Goal: Task Accomplishment & Management: Use online tool/utility

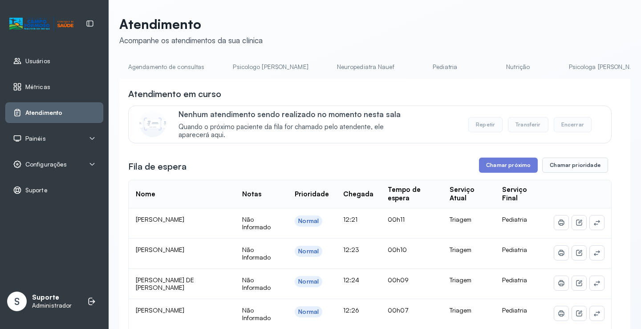
scroll to position [0, 468]
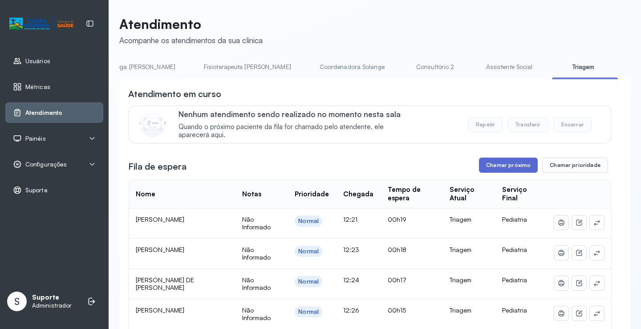
click at [490, 165] on button "Chamar próximo" at bounding box center [508, 164] width 59 height 15
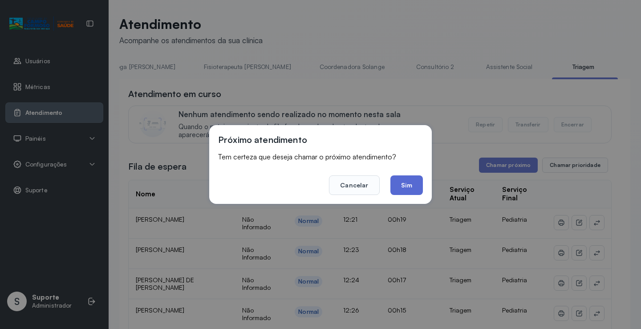
click at [410, 184] on button "Sim" at bounding box center [406, 185] width 32 height 20
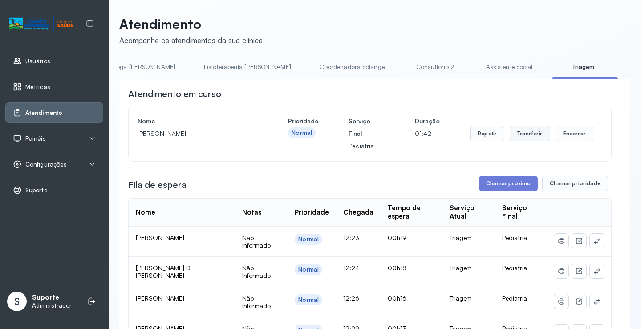
click at [526, 133] on button "Transferir" at bounding box center [529, 133] width 40 height 15
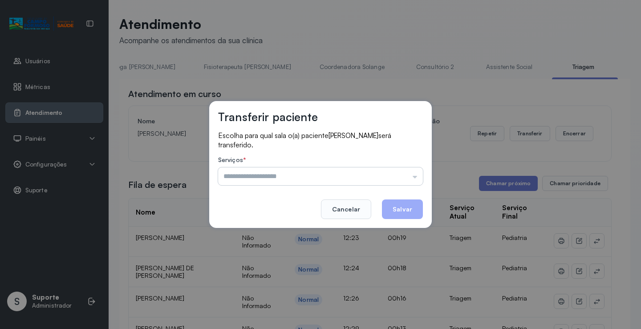
click at [265, 175] on input "text" at bounding box center [320, 176] width 205 height 18
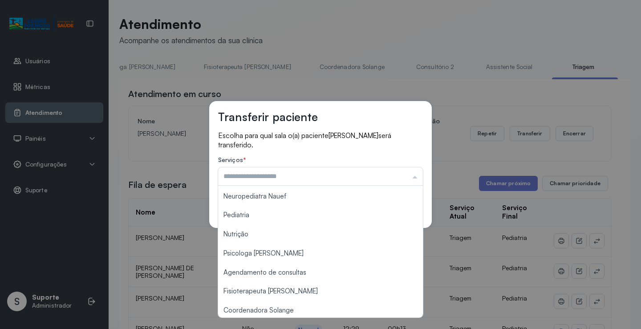
scroll to position [59, 0]
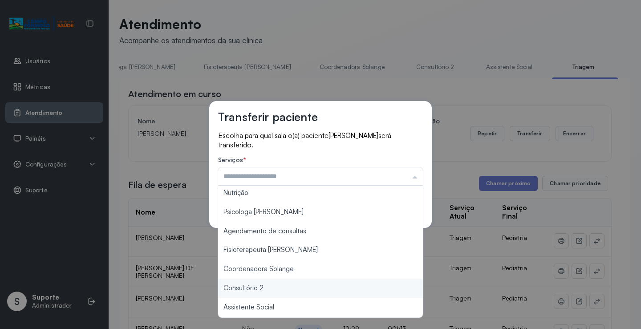
type input "**********"
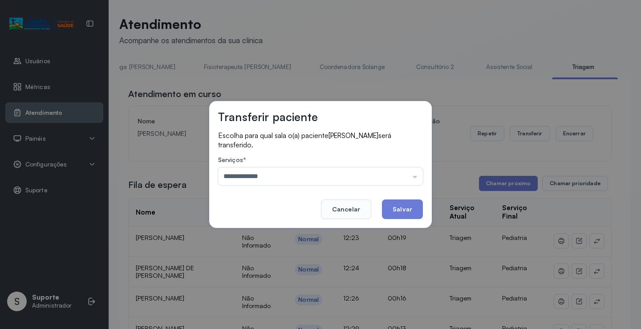
click at [262, 286] on div "**********" at bounding box center [320, 164] width 641 height 329
click at [395, 211] on button "Salvar" at bounding box center [402, 209] width 41 height 20
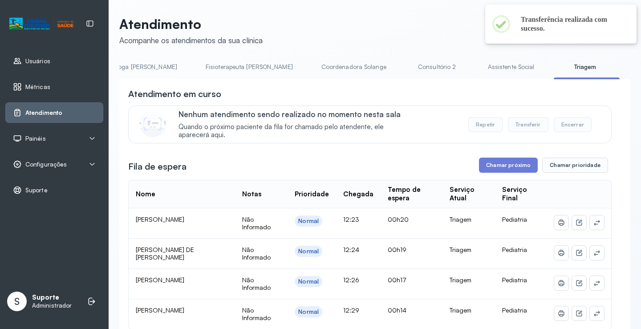
scroll to position [0, 464]
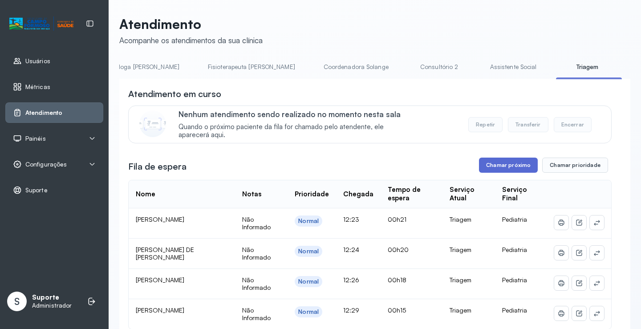
click at [490, 166] on button "Chamar próximo" at bounding box center [508, 164] width 59 height 15
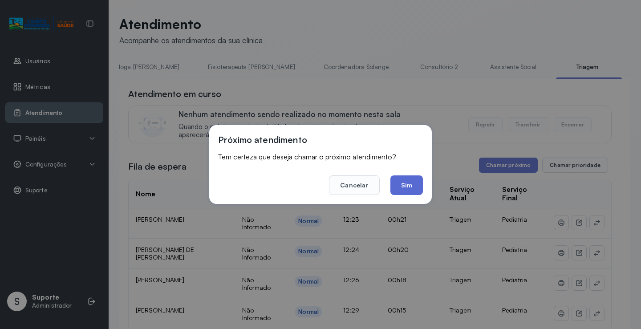
click at [408, 185] on button "Sim" at bounding box center [406, 185] width 32 height 20
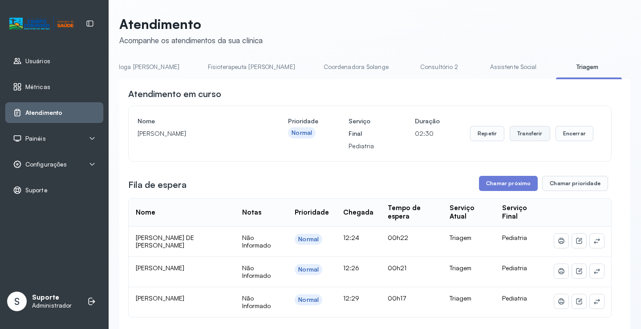
click at [515, 134] on button "Transferir" at bounding box center [529, 133] width 40 height 15
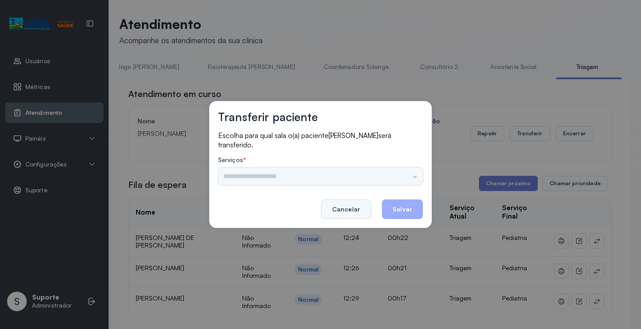
click at [360, 206] on button "Cancelar" at bounding box center [346, 209] width 50 height 20
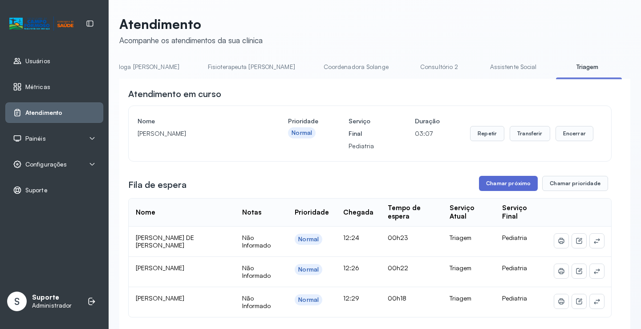
click at [506, 185] on button "Chamar próximo" at bounding box center [508, 183] width 59 height 15
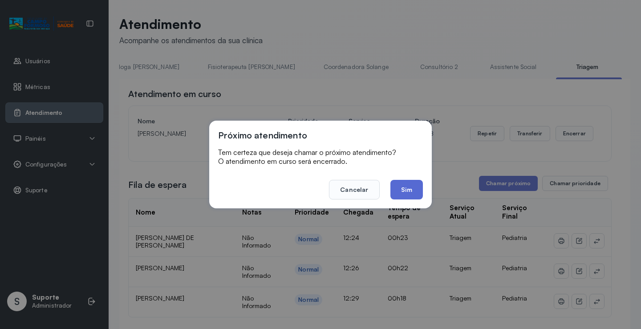
click at [401, 186] on button "Sim" at bounding box center [406, 190] width 32 height 20
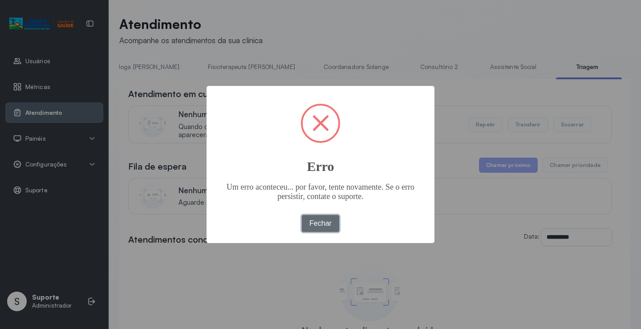
click at [325, 220] on button "Fechar" at bounding box center [321, 223] width 38 height 17
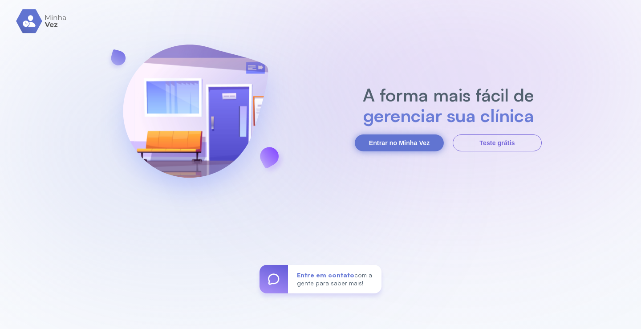
click at [388, 141] on button "Entrar no Minha Vez" at bounding box center [399, 142] width 89 height 17
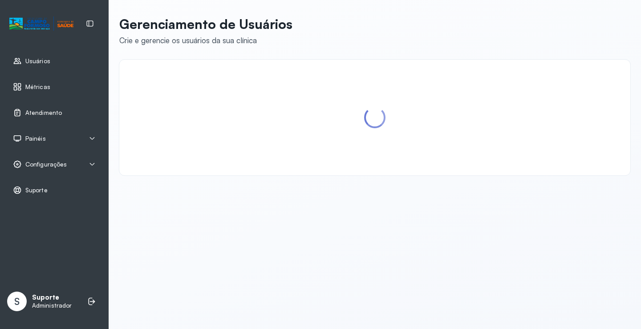
click at [55, 109] on span "Atendimento" at bounding box center [43, 113] width 36 height 8
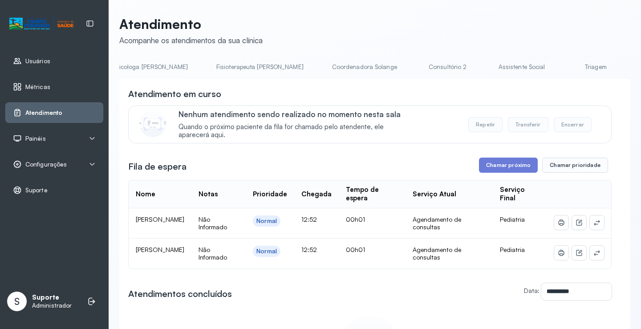
scroll to position [0, 461]
click at [563, 64] on link "Triagem" at bounding box center [594, 67] width 62 height 15
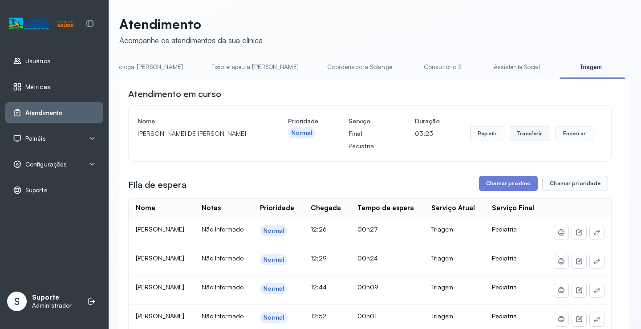
click at [524, 136] on button "Transferir" at bounding box center [529, 133] width 40 height 15
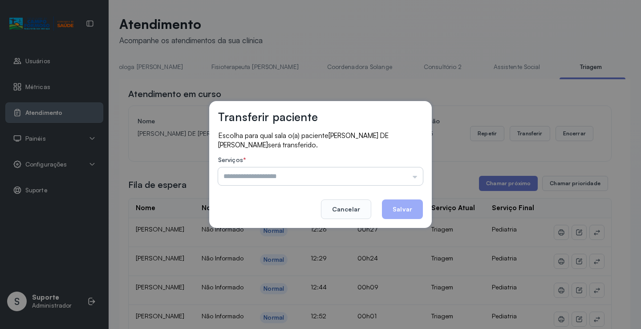
click at [299, 172] on input "text" at bounding box center [320, 176] width 205 height 18
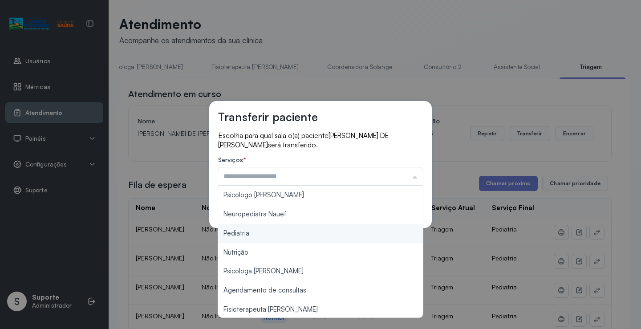
type input "*********"
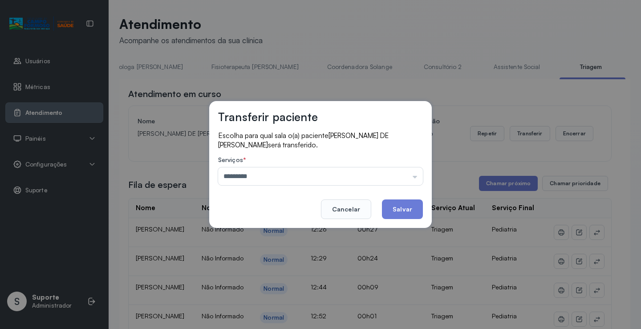
click at [252, 229] on div "Transferir paciente Escolha para qual sala o(a) paciente RYAN LUCAS DE JESUS LE…" at bounding box center [320, 164] width 641 height 329
click at [398, 206] on button "Salvar" at bounding box center [402, 209] width 41 height 20
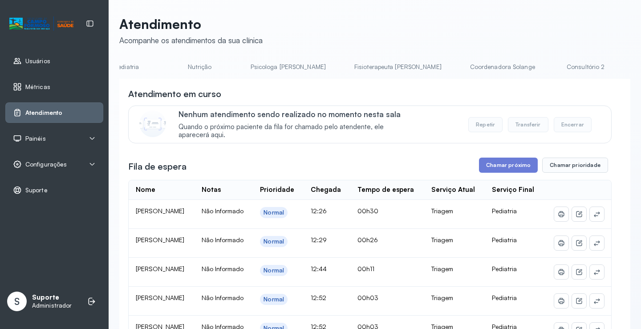
scroll to position [0, 320]
drag, startPoint x: 381, startPoint y: 79, endPoint x: 407, endPoint y: 79, distance: 26.7
click at [552, 79] on li "Coordenadora Solange" at bounding box center [585, 70] width 66 height 20
click at [402, 95] on div "Atendimento em curso" at bounding box center [369, 94] width 483 height 12
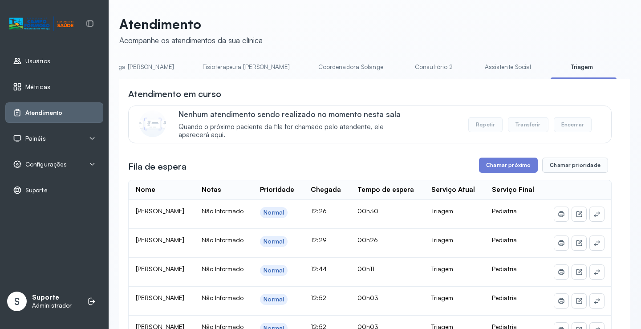
scroll to position [0, 471]
click at [491, 168] on button "Chamar próximo" at bounding box center [508, 164] width 59 height 15
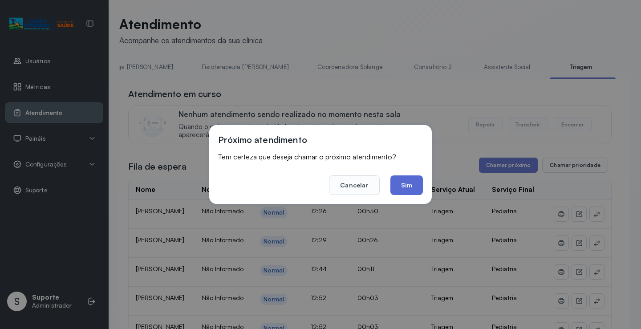
click at [410, 184] on button "Sim" at bounding box center [406, 185] width 32 height 20
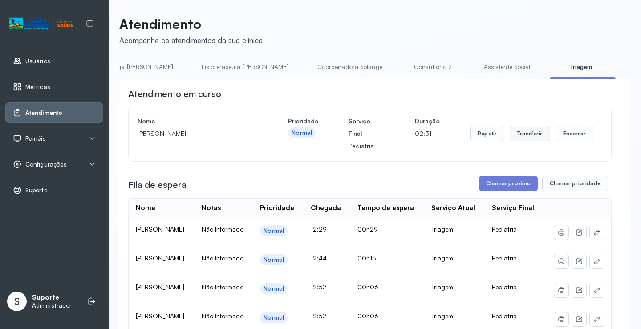
click at [528, 135] on button "Transferir" at bounding box center [529, 133] width 40 height 15
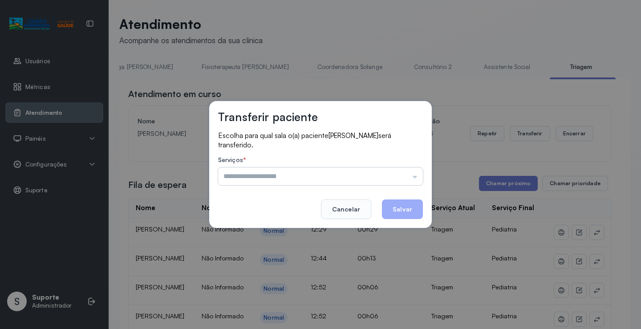
click at [327, 173] on input "text" at bounding box center [320, 176] width 205 height 18
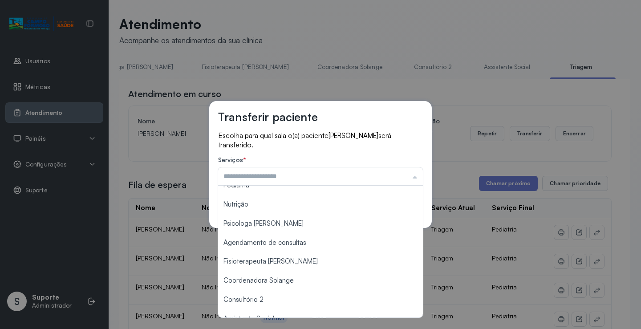
scroll to position [53, 0]
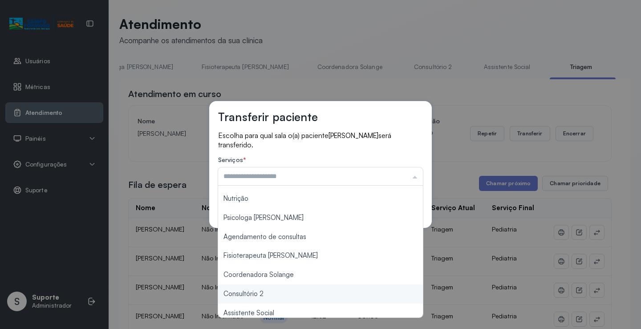
type input "**********"
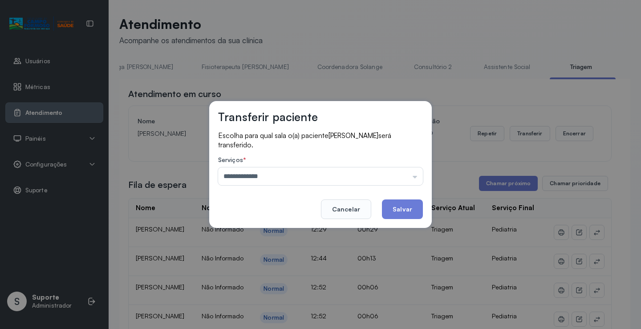
click at [269, 295] on div "**********" at bounding box center [320, 164] width 641 height 329
click at [396, 210] on button "Salvar" at bounding box center [402, 209] width 41 height 20
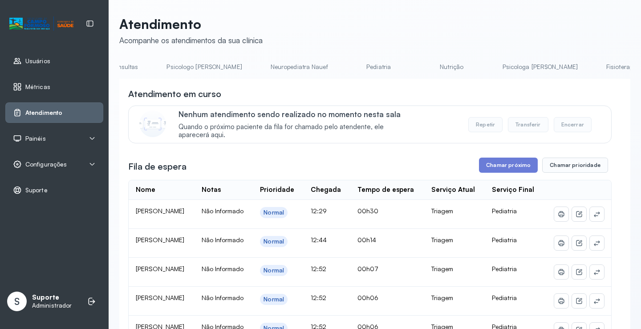
scroll to position [0, 70]
click at [343, 63] on link "Pediatria" at bounding box center [374, 67] width 62 height 15
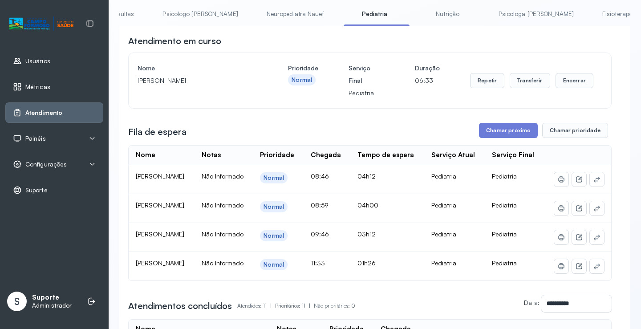
scroll to position [47, 0]
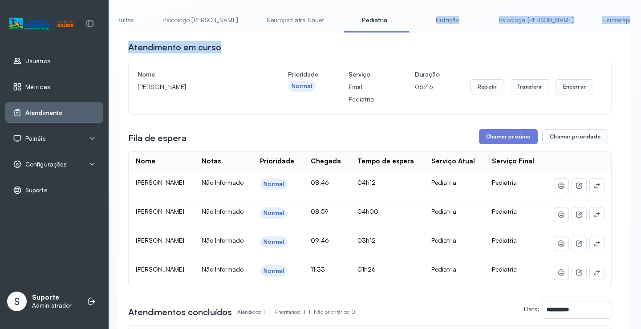
drag, startPoint x: 357, startPoint y: 29, endPoint x: 391, endPoint y: 35, distance: 35.1
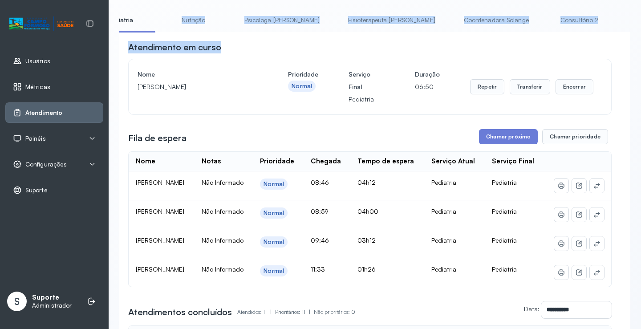
scroll to position [0, 356]
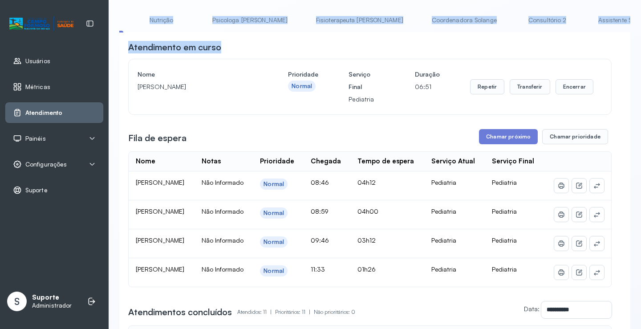
click at [516, 14] on link "Consultório 2" at bounding box center [547, 20] width 62 height 15
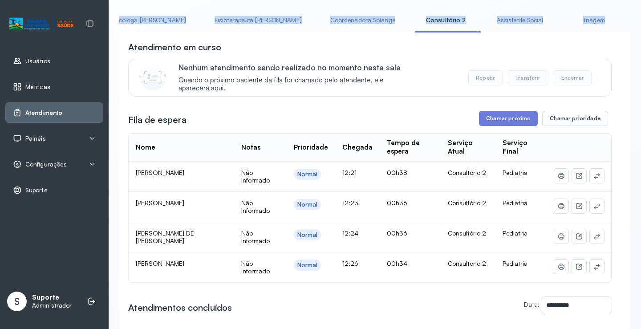
scroll to position [0, 467]
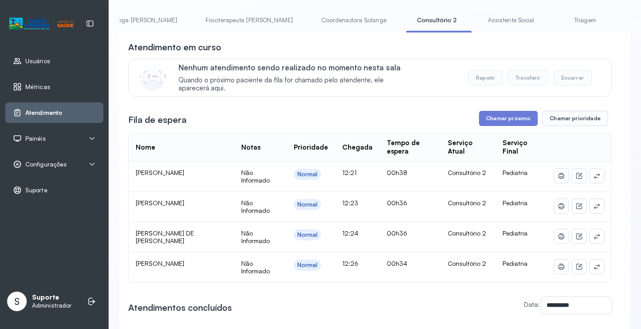
drag, startPoint x: 491, startPoint y: 44, endPoint x: 490, endPoint y: 36, distance: 8.0
click at [491, 44] on div "Atendimento em curso" at bounding box center [369, 47] width 483 height 12
click at [553, 17] on link "Triagem" at bounding box center [584, 20] width 62 height 15
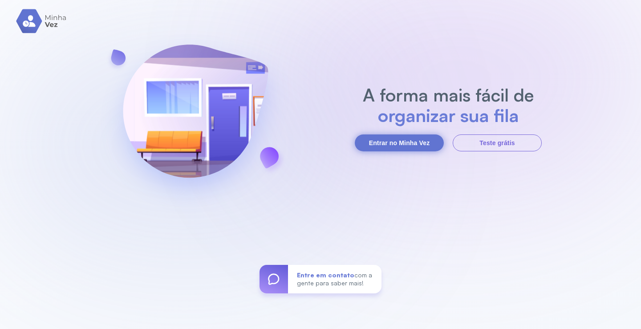
click at [393, 138] on button "Entrar no Minha Vez" at bounding box center [399, 142] width 89 height 17
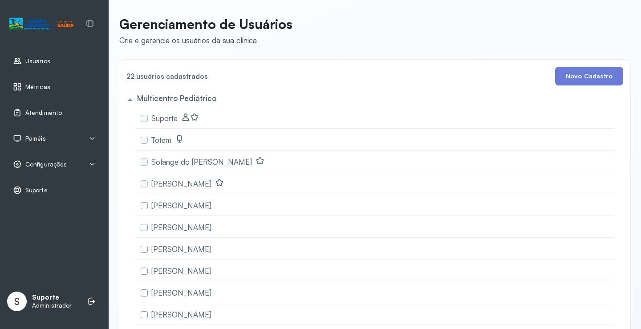
click at [52, 113] on span "Atendimento" at bounding box center [43, 113] width 36 height 8
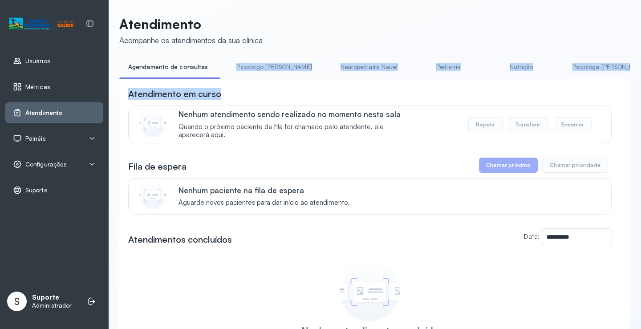
drag, startPoint x: 233, startPoint y: 79, endPoint x: 323, endPoint y: 92, distance: 90.8
click at [323, 92] on div "**********" at bounding box center [374, 234] width 511 height 349
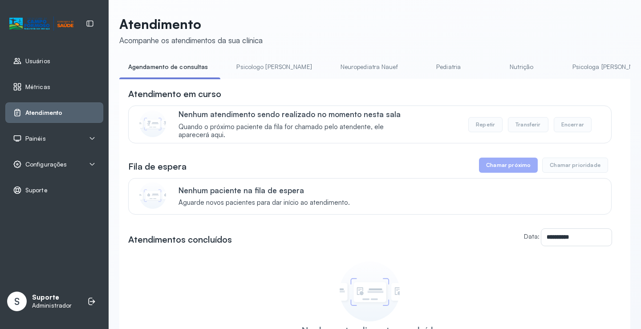
drag, startPoint x: 343, startPoint y: 105, endPoint x: 305, endPoint y: 88, distance: 42.6
click at [343, 105] on div "Atendimento em curso Nenhum atendimento sendo realizado no momento nesta sala Q…" at bounding box center [369, 116] width 483 height 56
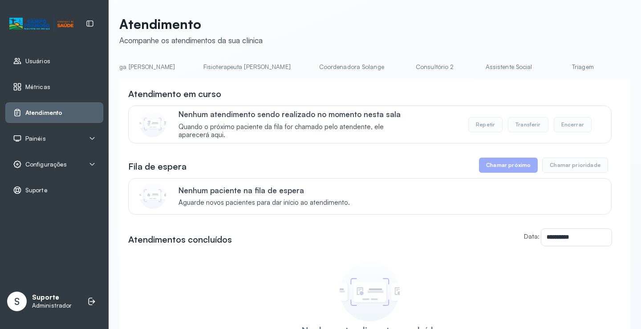
scroll to position [0, 462]
click at [562, 64] on link "Triagem" at bounding box center [593, 67] width 62 height 15
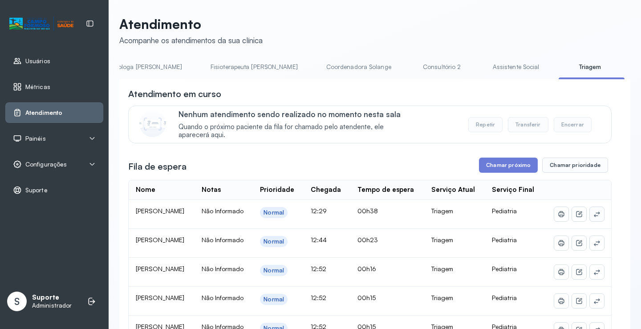
click at [589, 221] on button at bounding box center [596, 214] width 14 height 14
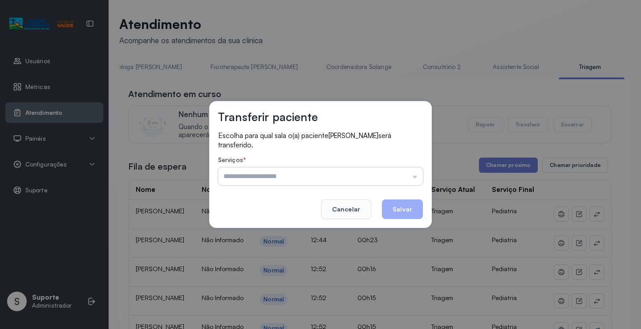
click at [324, 174] on input "text" at bounding box center [320, 176] width 205 height 18
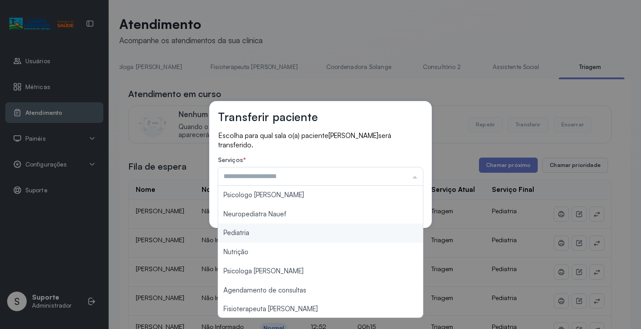
type input "*********"
click at [260, 229] on div "Transferir paciente Escolha para qual sala o(a) paciente [PERSON_NAME] será tra…" at bounding box center [320, 164] width 641 height 329
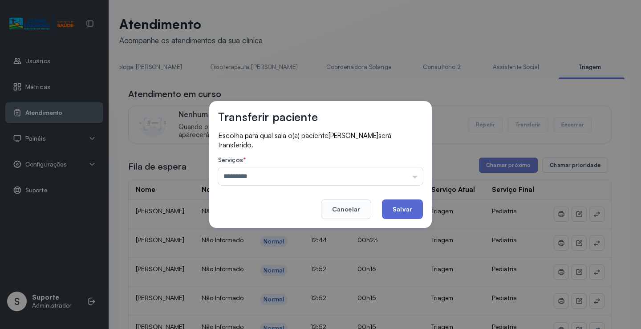
click at [395, 202] on button "Salvar" at bounding box center [402, 209] width 41 height 20
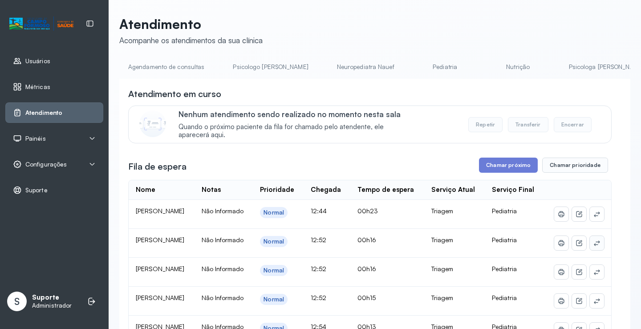
click at [593, 218] on icon at bounding box center [596, 213] width 7 height 7
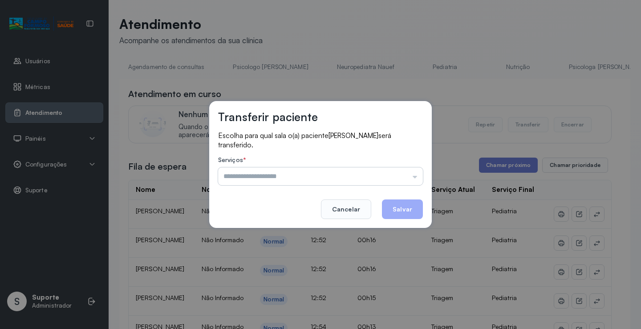
click at [286, 172] on input "text" at bounding box center [320, 176] width 205 height 18
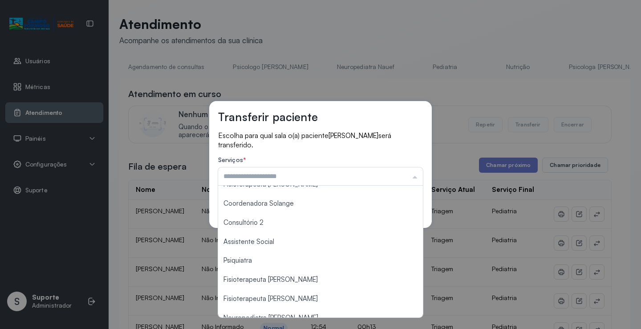
scroll to position [134, 0]
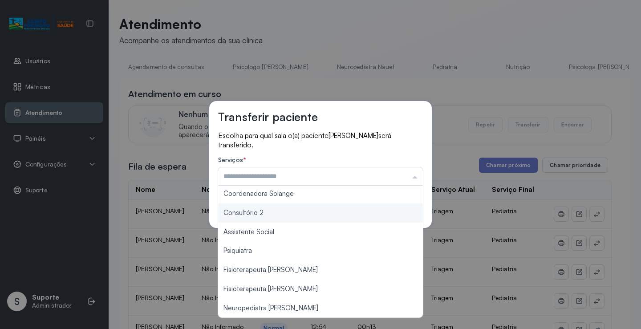
type input "**********"
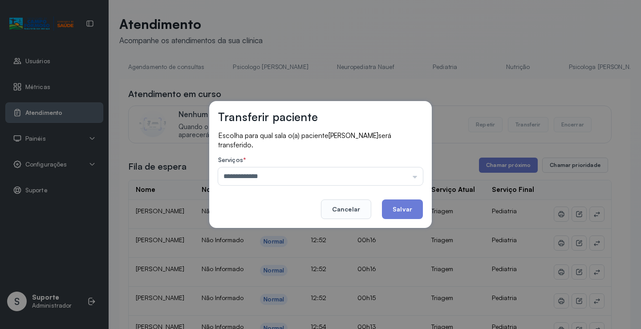
click at [253, 210] on div "**********" at bounding box center [320, 164] width 222 height 127
click at [406, 210] on button "Salvar" at bounding box center [402, 209] width 41 height 20
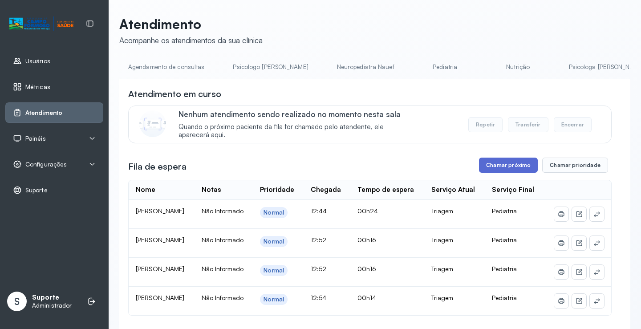
click at [505, 165] on button "Chamar próximo" at bounding box center [508, 164] width 59 height 15
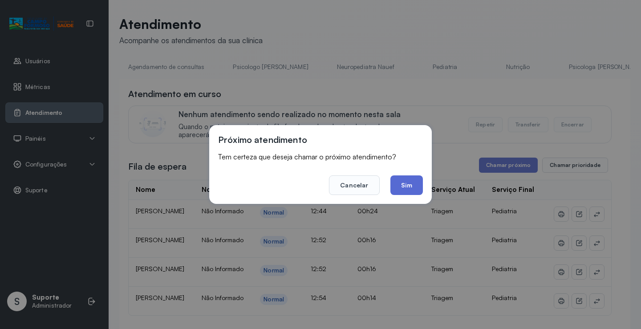
click at [413, 181] on button "Sim" at bounding box center [406, 185] width 32 height 20
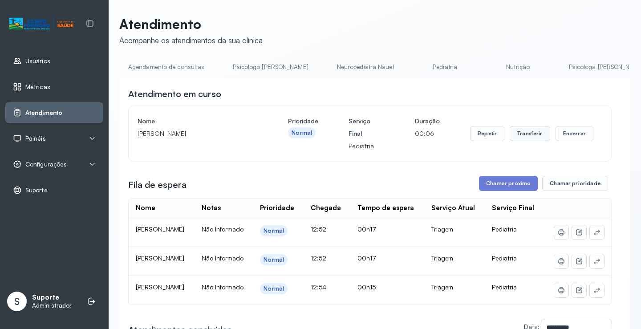
click at [526, 132] on button "Transferir" at bounding box center [529, 133] width 40 height 15
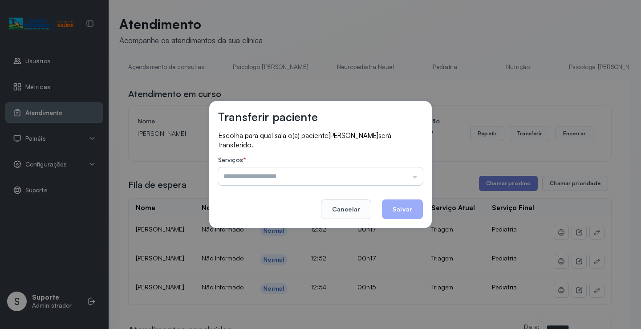
click at [341, 171] on input "text" at bounding box center [320, 176] width 205 height 18
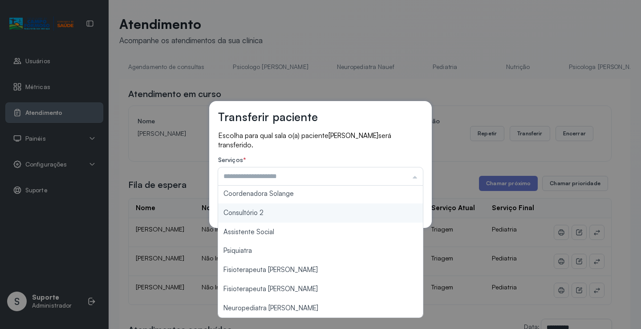
type input "**********"
click at [256, 209] on div "**********" at bounding box center [320, 164] width 222 height 127
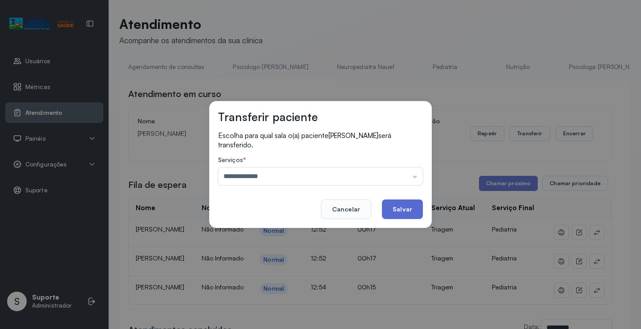
click at [399, 205] on button "Salvar" at bounding box center [402, 209] width 41 height 20
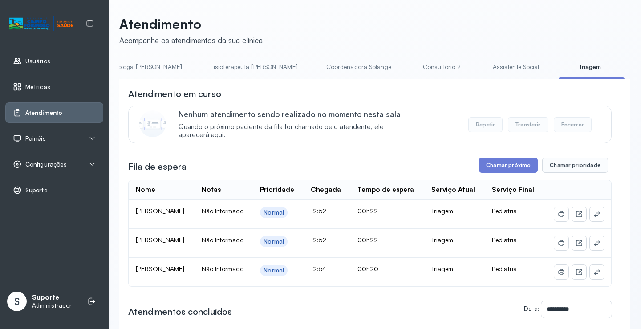
scroll to position [0, 467]
click at [507, 162] on button "Chamar próximo" at bounding box center [508, 164] width 59 height 15
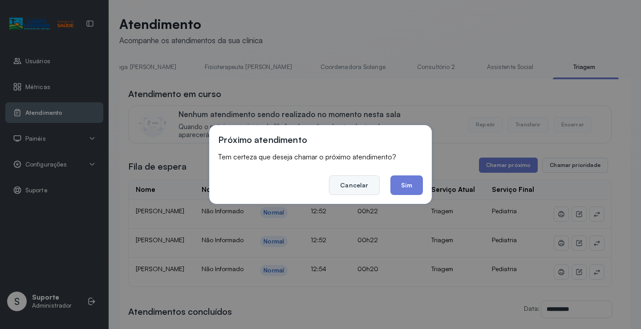
click at [359, 180] on button "Cancelar" at bounding box center [354, 185] width 50 height 20
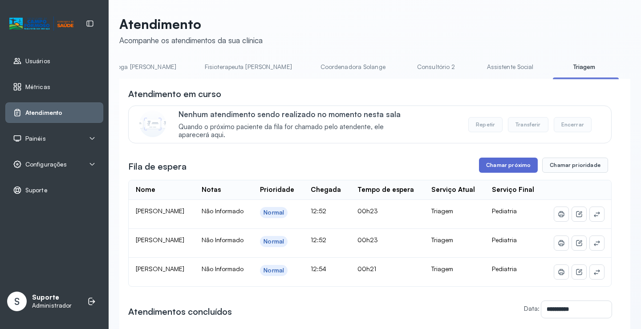
click at [505, 166] on button "Chamar próximo" at bounding box center [508, 164] width 59 height 15
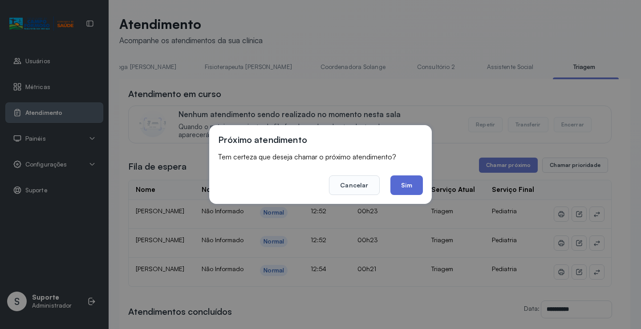
drag, startPoint x: 408, startPoint y: 183, endPoint x: 386, endPoint y: 171, distance: 25.7
click at [408, 180] on button "Sim" at bounding box center [406, 185] width 32 height 20
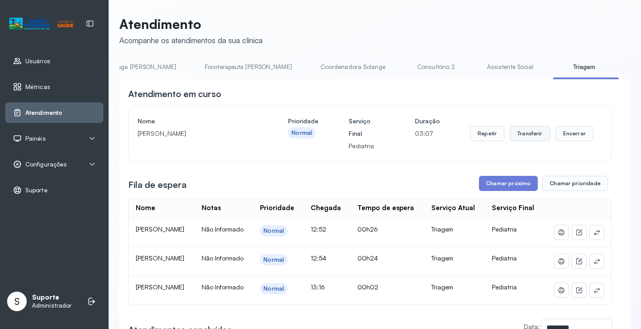
click at [522, 136] on button "Transferir" at bounding box center [529, 133] width 40 height 15
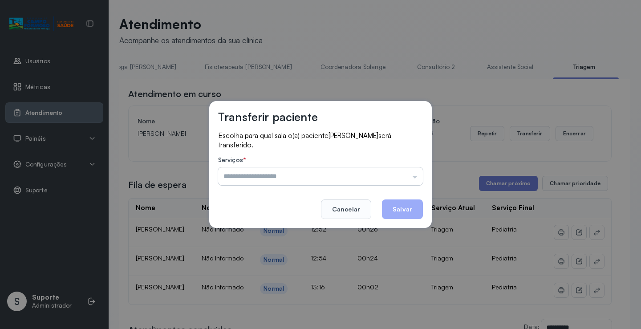
click at [313, 177] on input "text" at bounding box center [320, 176] width 205 height 18
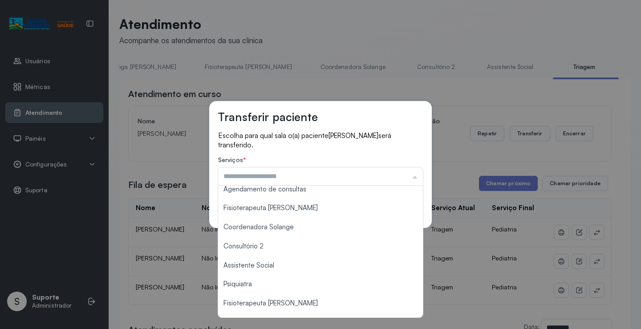
scroll to position [135, 0]
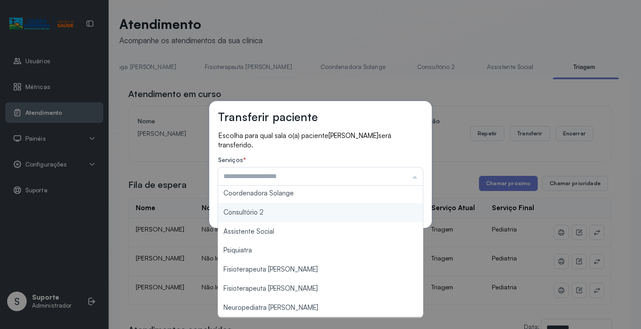
type input "**********"
click at [270, 210] on div "**********" at bounding box center [320, 164] width 222 height 127
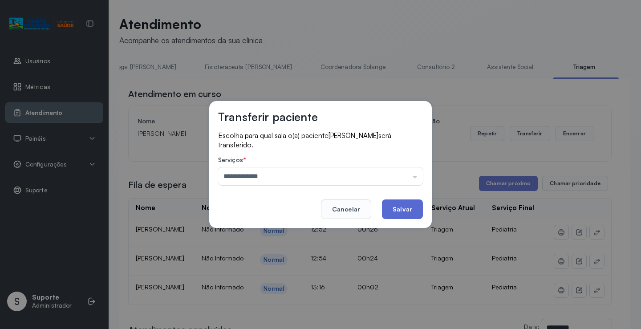
click at [403, 208] on button "Salvar" at bounding box center [402, 209] width 41 height 20
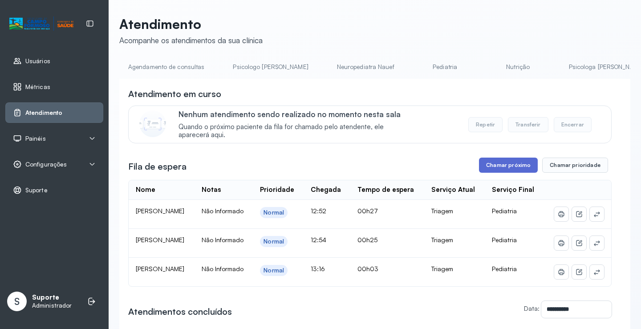
click at [491, 167] on button "Chamar próximo" at bounding box center [508, 164] width 59 height 15
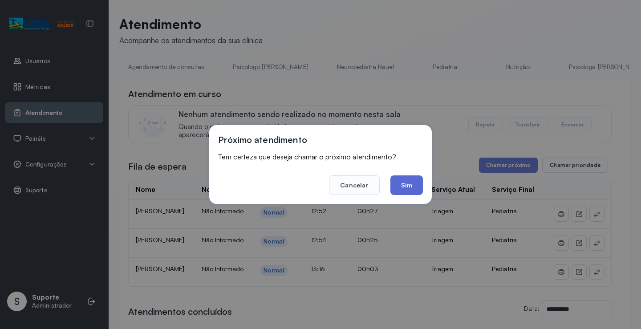
click at [407, 185] on button "Sim" at bounding box center [406, 185] width 32 height 20
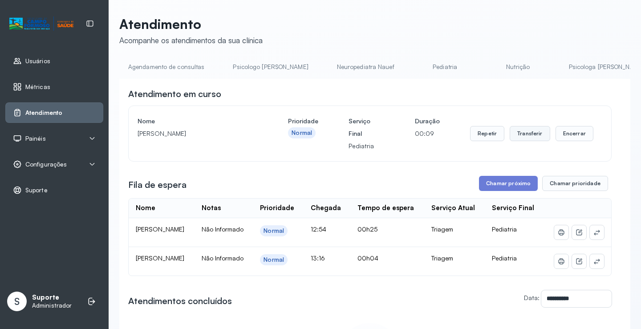
click at [522, 137] on button "Transferir" at bounding box center [529, 133] width 40 height 15
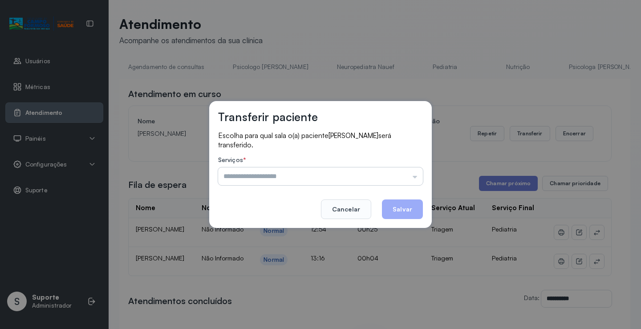
click at [286, 173] on input "text" at bounding box center [320, 176] width 205 height 18
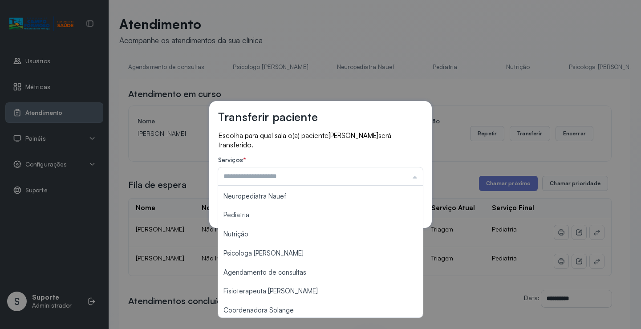
scroll to position [53, 0]
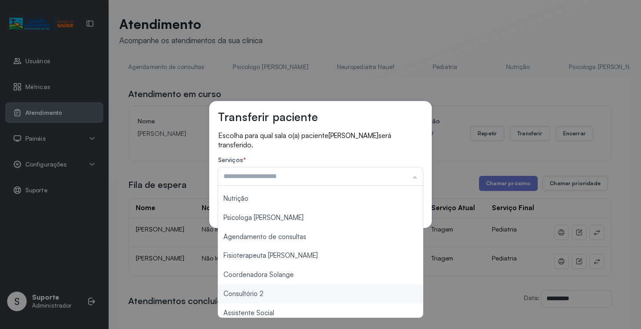
type input "**********"
click at [268, 293] on div "**********" at bounding box center [320, 164] width 641 height 329
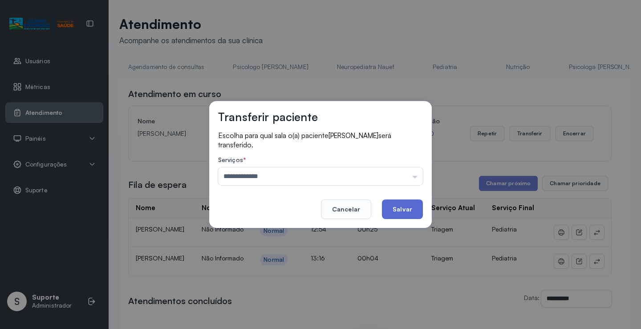
click at [397, 202] on button "Salvar" at bounding box center [402, 209] width 41 height 20
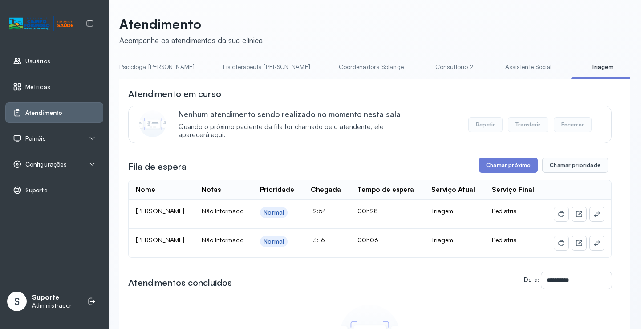
scroll to position [0, 466]
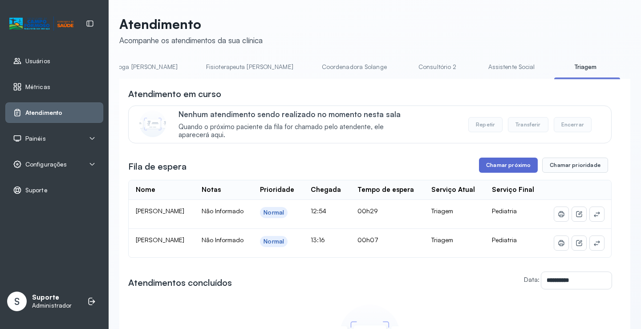
click at [517, 168] on button "Chamar próximo" at bounding box center [508, 164] width 59 height 15
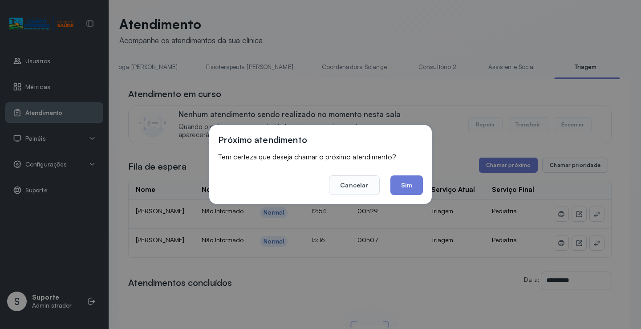
drag, startPoint x: 403, startPoint y: 186, endPoint x: 398, endPoint y: 178, distance: 9.0
click at [402, 182] on button "Sim" at bounding box center [406, 185] width 32 height 20
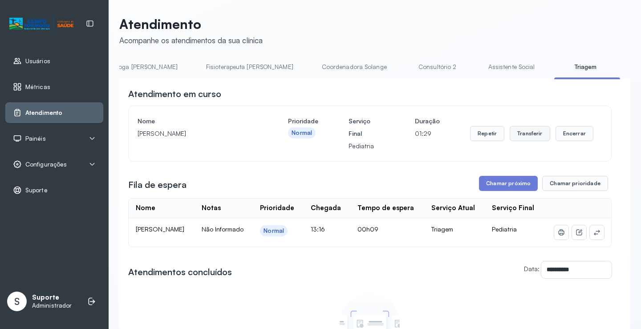
click at [527, 136] on button "Transferir" at bounding box center [529, 133] width 40 height 15
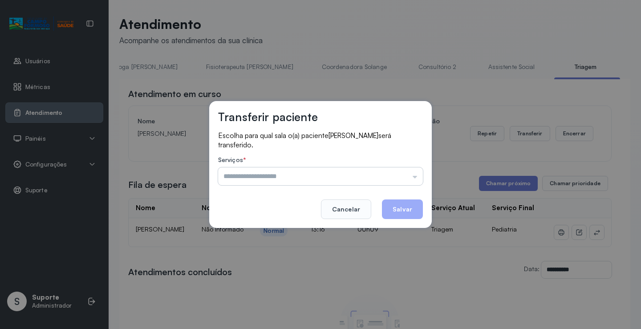
click at [392, 171] on input "text" at bounding box center [320, 176] width 205 height 18
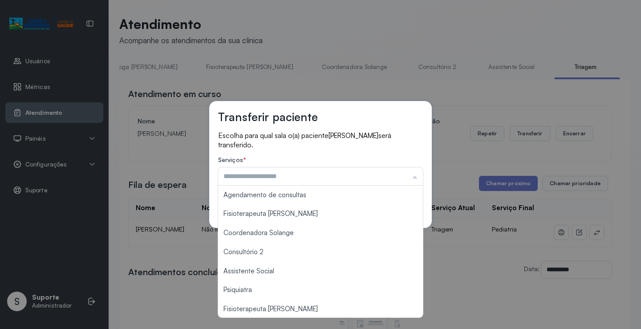
scroll to position [125, 0]
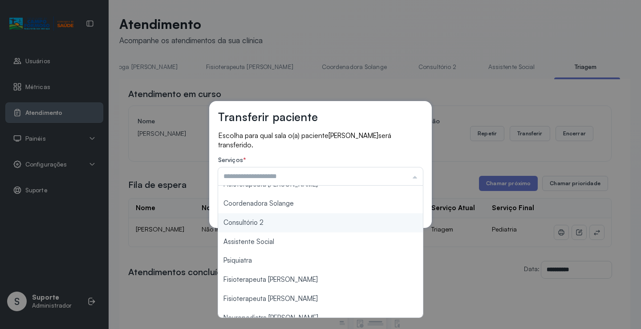
type input "**********"
click at [265, 222] on div "**********" at bounding box center [320, 164] width 222 height 127
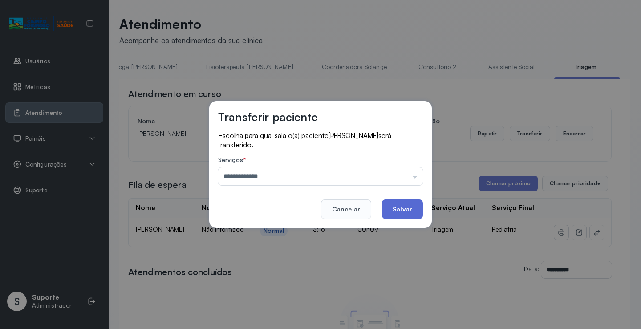
click at [406, 205] on button "Salvar" at bounding box center [402, 209] width 41 height 20
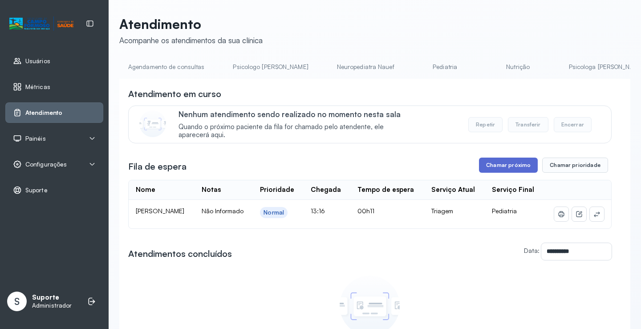
click at [500, 169] on button "Chamar próximo" at bounding box center [508, 164] width 59 height 15
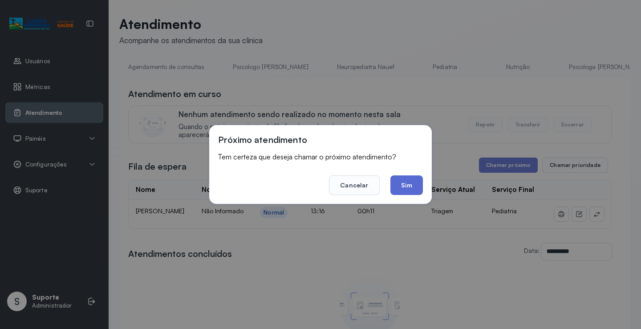
click at [405, 189] on button "Sim" at bounding box center [406, 185] width 32 height 20
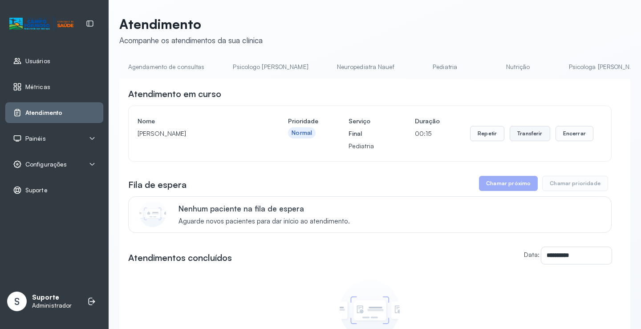
click at [529, 134] on button "Transferir" at bounding box center [529, 133] width 40 height 15
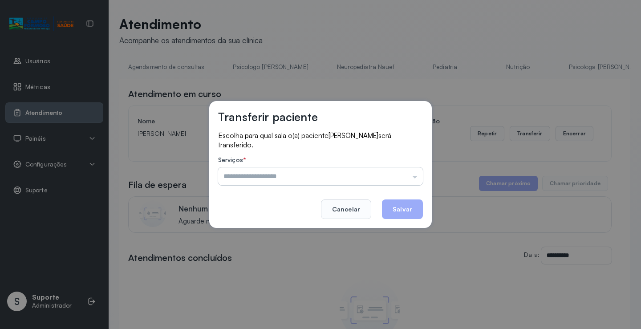
click at [339, 173] on input "text" at bounding box center [320, 176] width 205 height 18
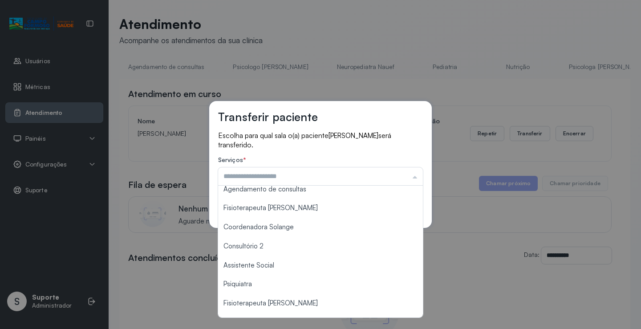
scroll to position [134, 0]
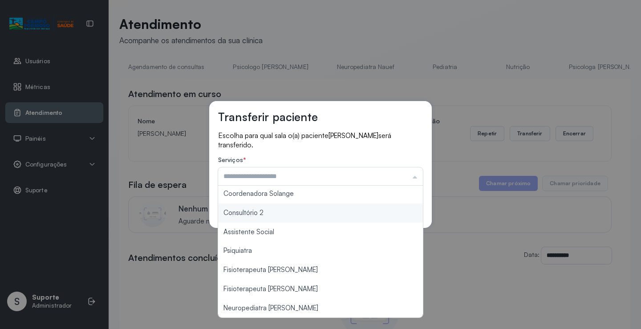
type input "**********"
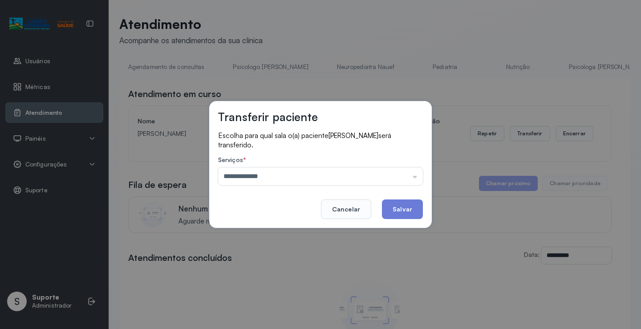
click at [270, 212] on div "**********" at bounding box center [320, 164] width 222 height 127
click at [400, 210] on button "Salvar" at bounding box center [402, 209] width 41 height 20
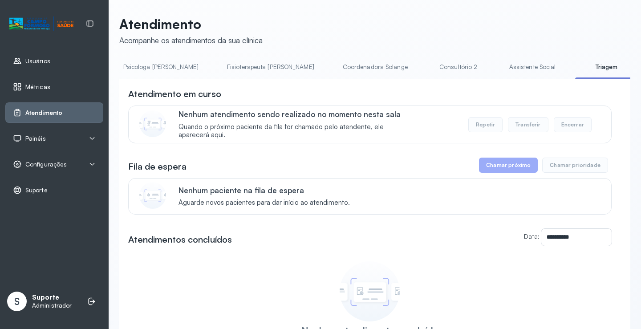
scroll to position [0, 463]
